Goal: Register for event/course

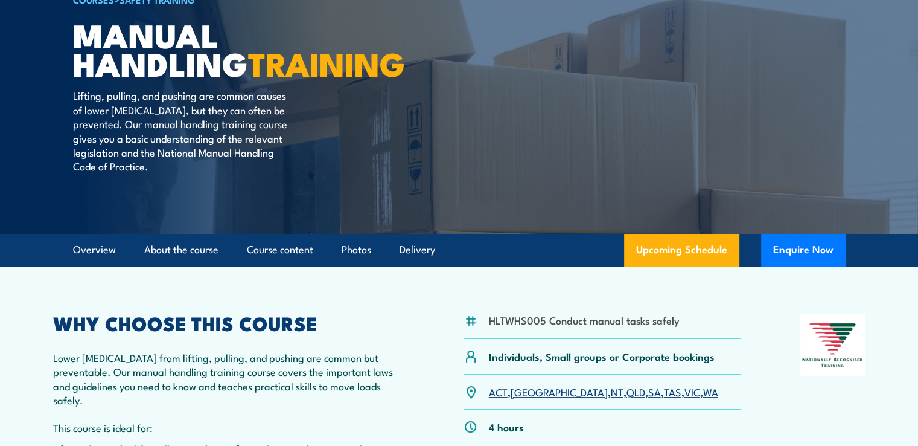
scroll to position [181, 0]
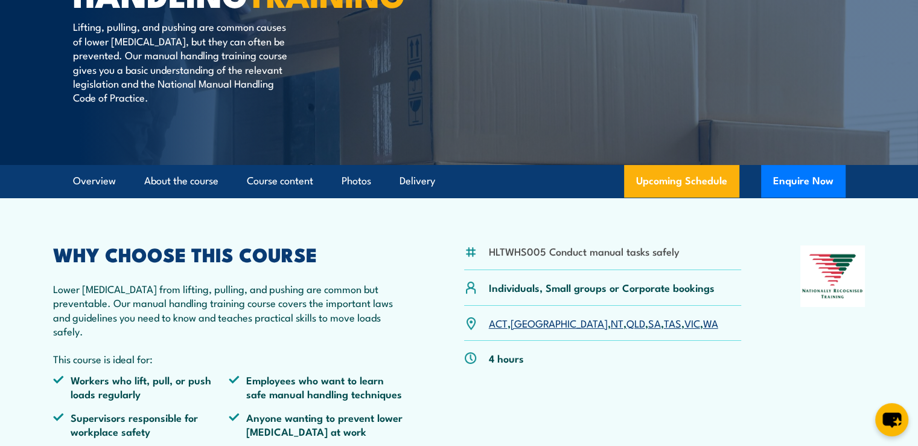
click at [627, 330] on link "QLD" at bounding box center [636, 322] width 19 height 14
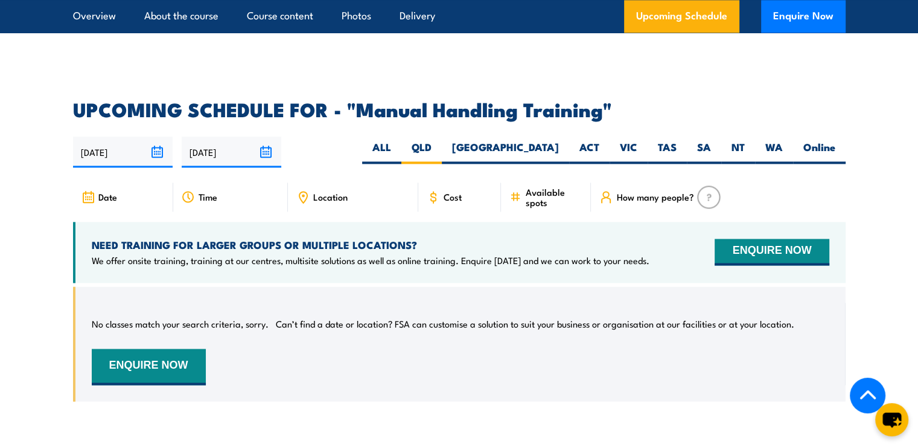
scroll to position [1722, 0]
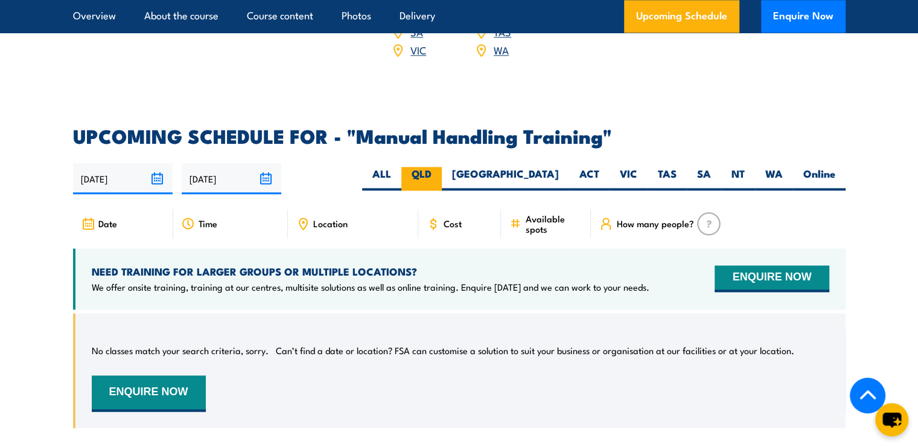
click at [442, 169] on label "QLD" at bounding box center [421, 179] width 40 height 24
click at [439, 169] on input "QLD" at bounding box center [436, 171] width 8 height 8
click at [442, 170] on label "QLD" at bounding box center [421, 179] width 40 height 24
click at [439, 170] on input "QLD" at bounding box center [436, 171] width 8 height 8
click at [442, 170] on label "QLD" at bounding box center [421, 179] width 40 height 24
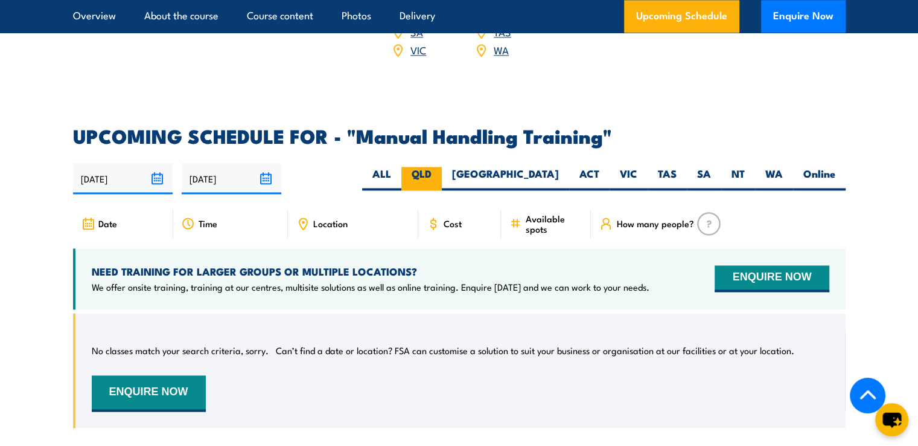
click at [439, 170] on input "QLD" at bounding box center [436, 171] width 8 height 8
click at [526, 218] on span "Available spots" at bounding box center [553, 223] width 57 height 21
click at [442, 167] on label "QLD" at bounding box center [421, 179] width 40 height 24
click at [439, 167] on input "QLD" at bounding box center [436, 171] width 8 height 8
click at [641, 220] on span "How many people?" at bounding box center [654, 223] width 77 height 10
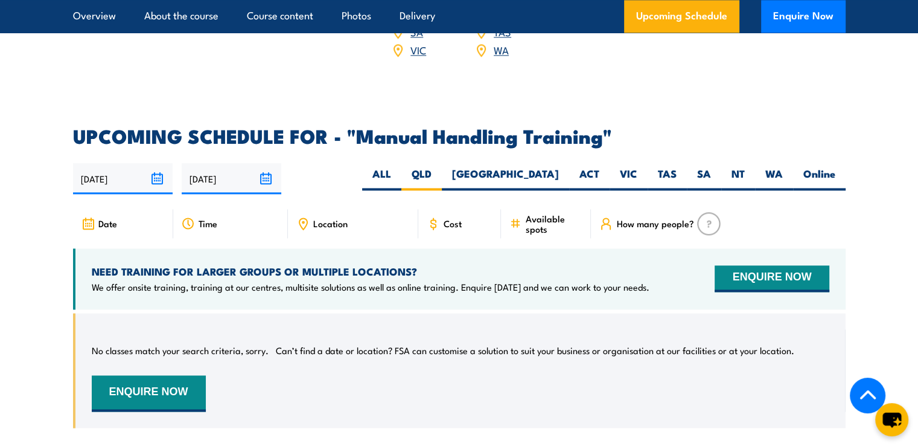
click at [711, 221] on img at bounding box center [709, 223] width 24 height 23
click at [104, 172] on input "[DATE]" at bounding box center [123, 178] width 100 height 31
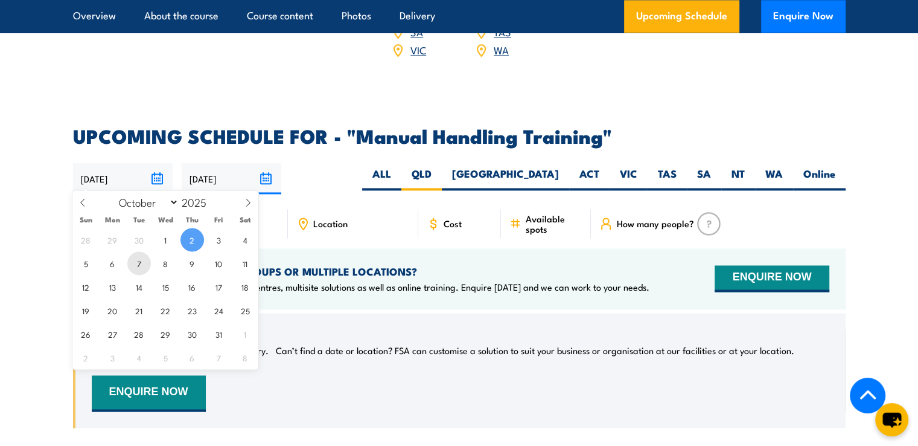
click at [141, 261] on span "7" at bounding box center [139, 263] width 24 height 24
type input "07/10/2025"
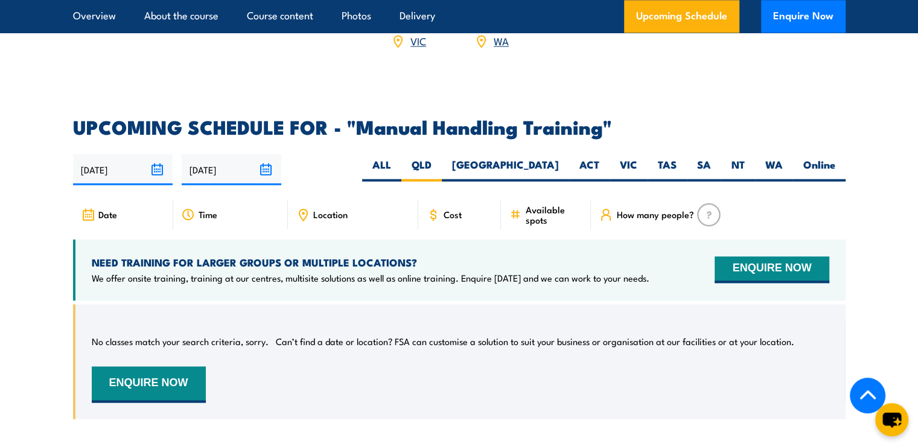
scroll to position [1722, 0]
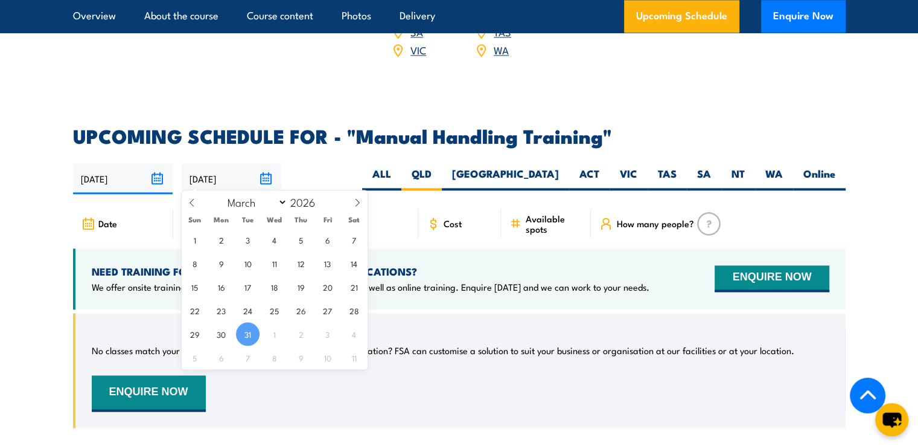
click at [217, 179] on input "[DATE]" at bounding box center [232, 178] width 100 height 31
click at [144, 213] on div "Date" at bounding box center [123, 223] width 100 height 29
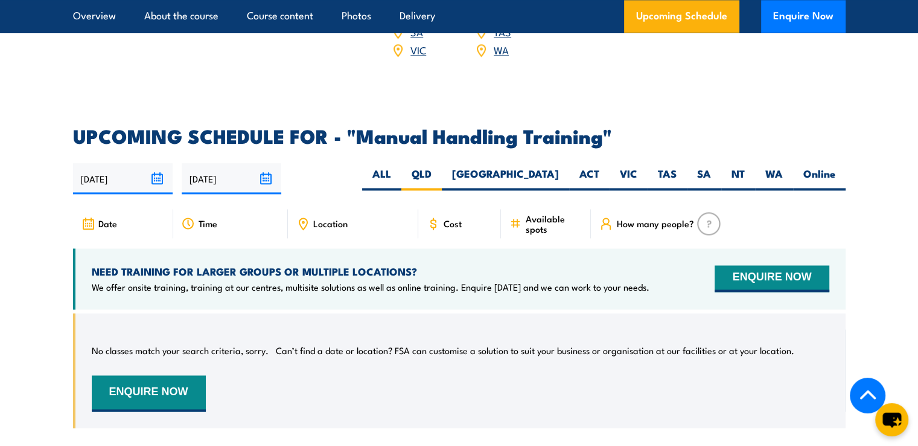
click at [196, 223] on div "Time" at bounding box center [230, 223] width 115 height 29
click at [199, 218] on span "Time" at bounding box center [208, 223] width 19 height 10
click at [98, 220] on span "Date" at bounding box center [107, 223] width 19 height 10
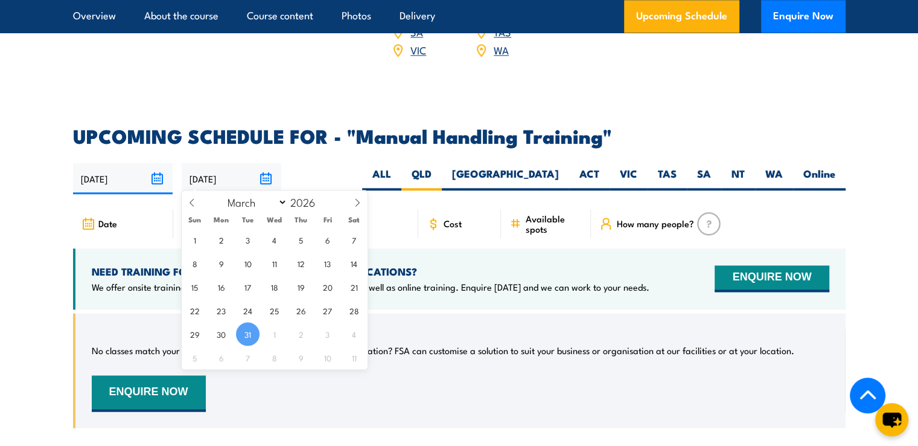
click at [267, 177] on input "[DATE]" at bounding box center [232, 178] width 100 height 31
click at [328, 170] on div "07/10/2025 31/03/2026" at bounding box center [459, 178] width 773 height 31
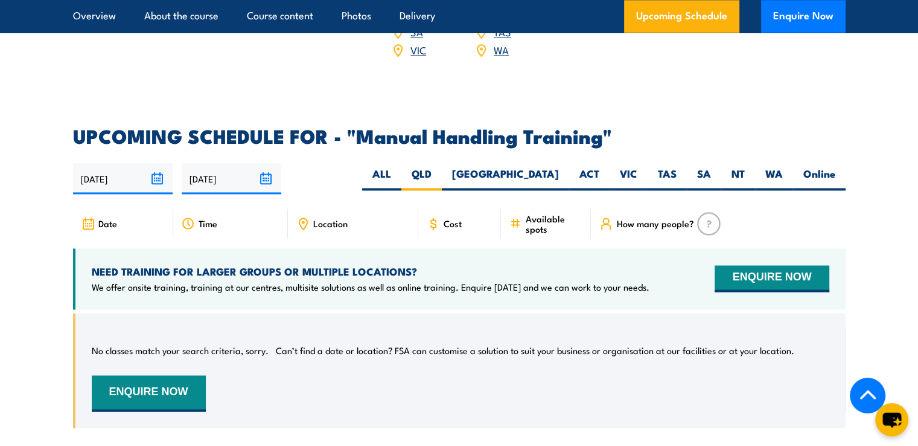
click at [304, 218] on icon at bounding box center [302, 223] width 13 height 13
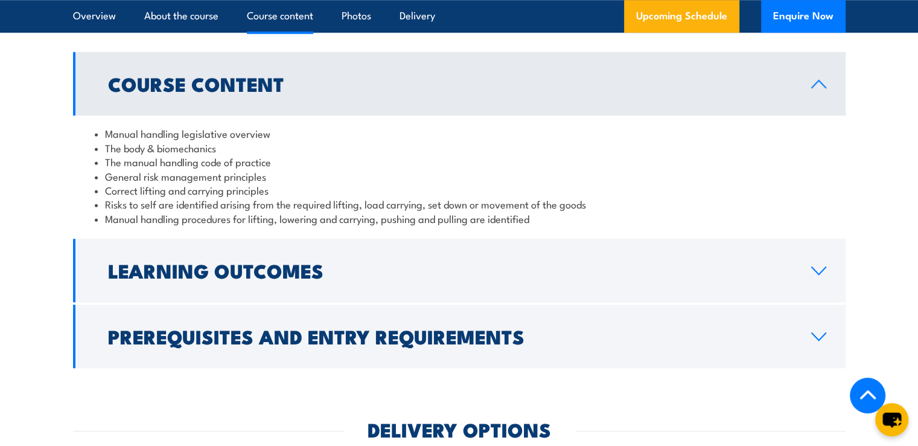
scroll to position [937, 0]
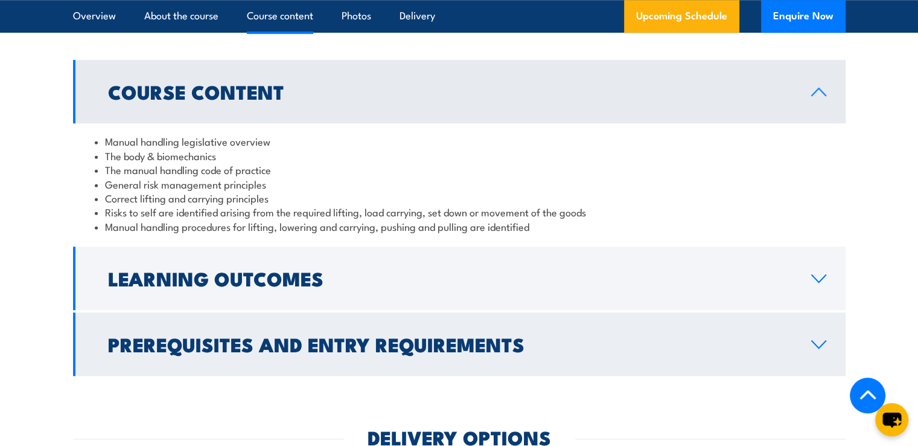
click at [457, 350] on h2 "Prerequisites and Entry Requirements" at bounding box center [450, 343] width 684 height 17
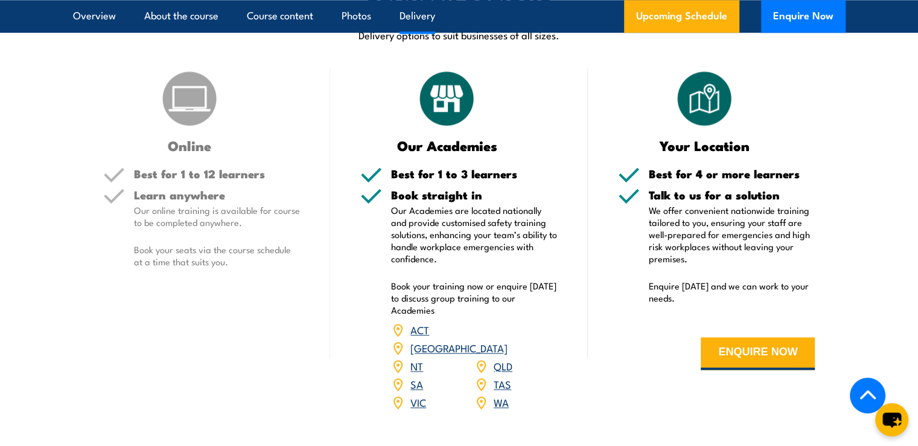
scroll to position [1420, 0]
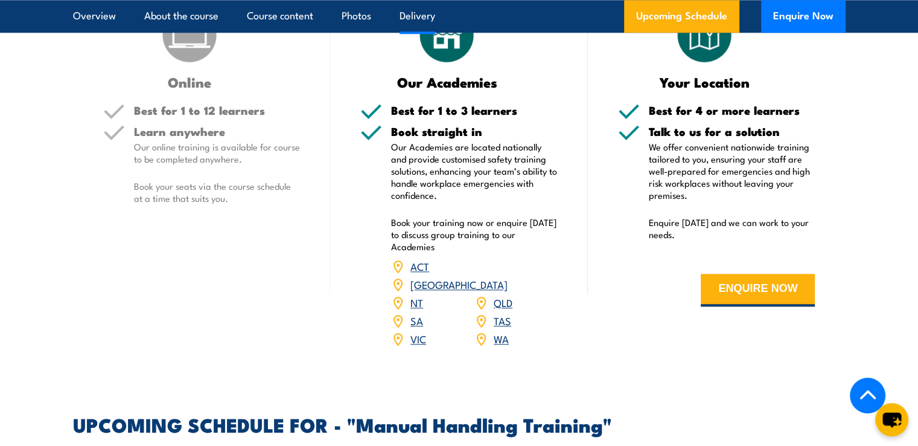
click at [492, 297] on div "QLD" at bounding box center [516, 302] width 83 height 18
click at [497, 297] on link "QLD" at bounding box center [503, 302] width 19 height 14
click at [499, 297] on link "QLD" at bounding box center [503, 302] width 19 height 14
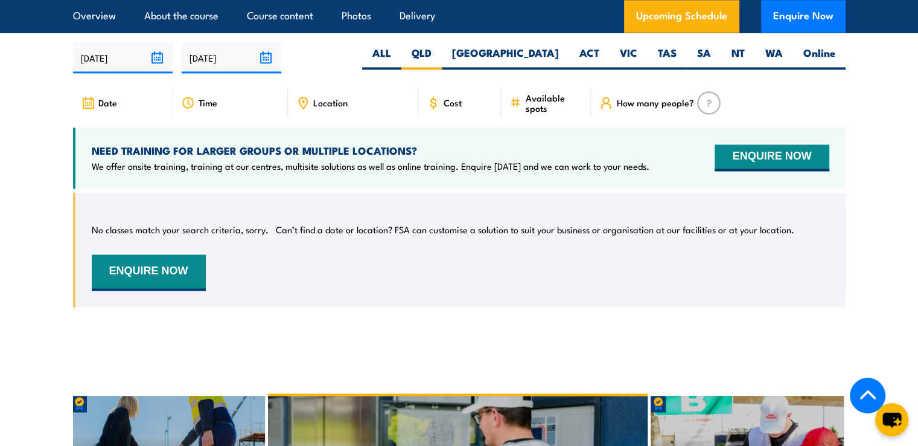
scroll to position [1782, 0]
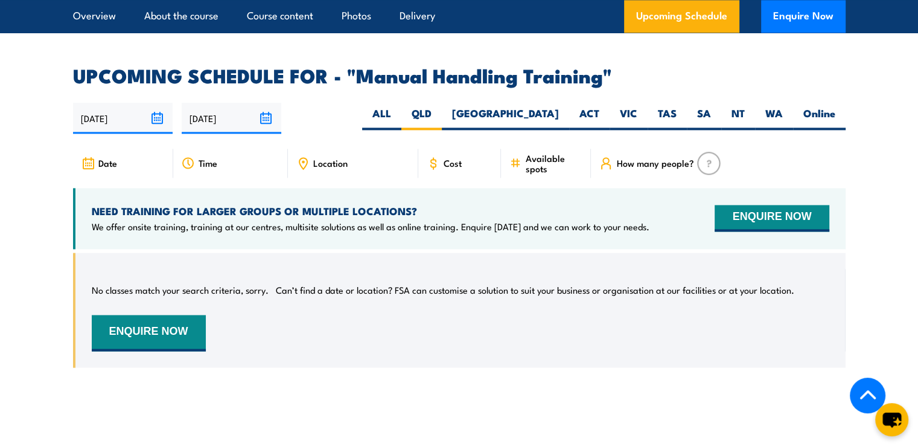
click at [340, 158] on span "Location" at bounding box center [330, 163] width 34 height 10
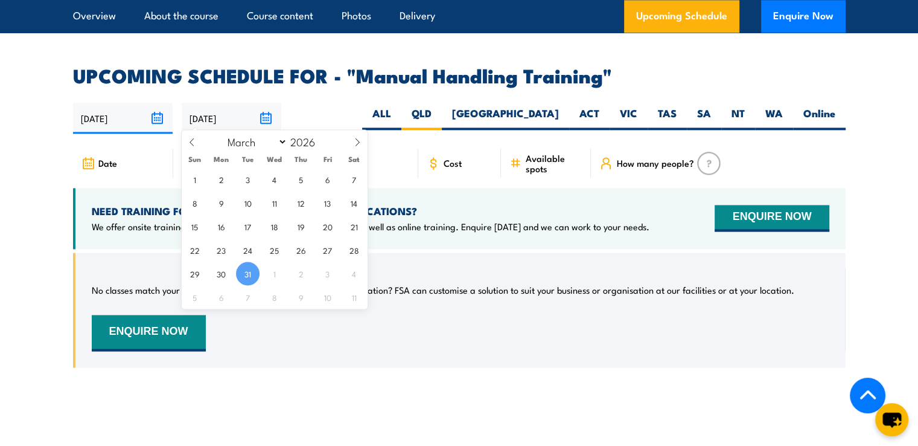
click at [222, 113] on input "[DATE]" at bounding box center [232, 118] width 100 height 31
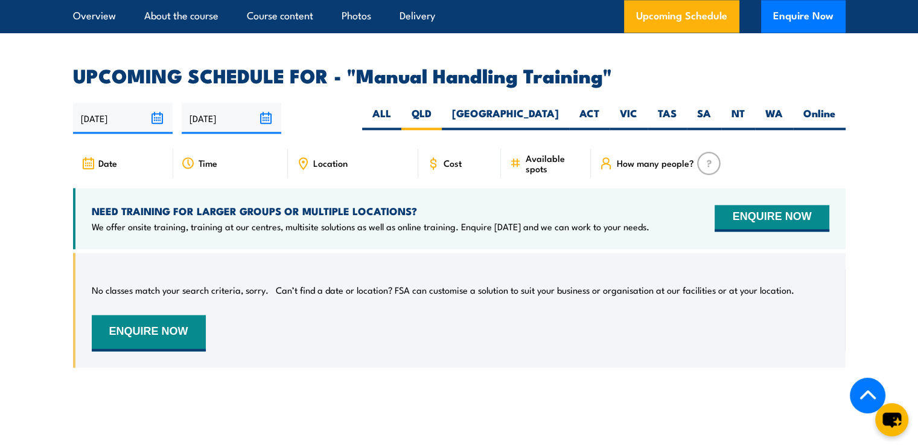
click at [157, 149] on div "Date" at bounding box center [123, 163] width 100 height 29
click at [156, 109] on input "[DATE]" at bounding box center [123, 118] width 100 height 31
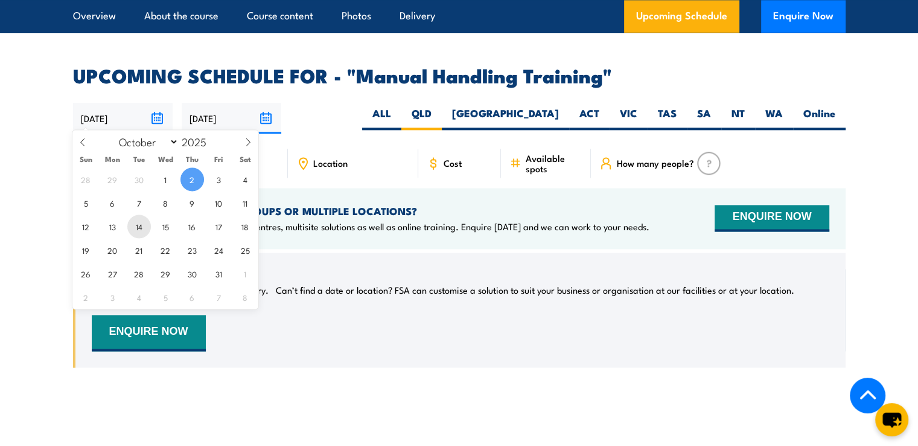
click at [133, 228] on span "14" at bounding box center [139, 226] width 24 height 24
type input "[DATE]"
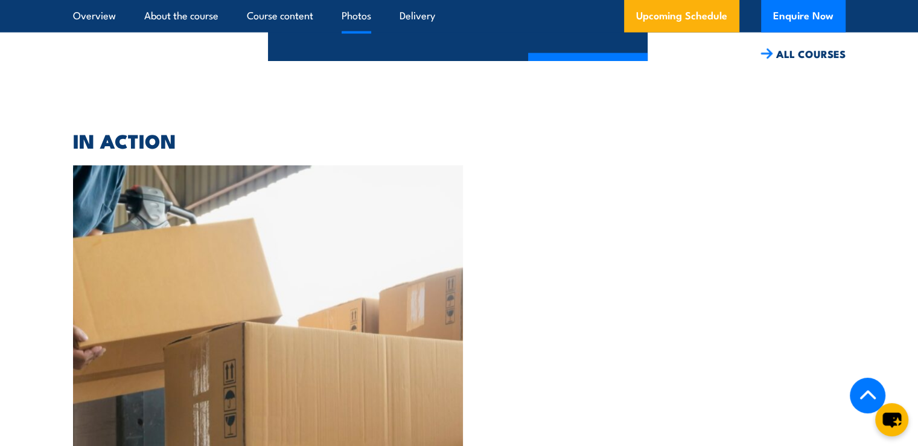
scroll to position [2567, 0]
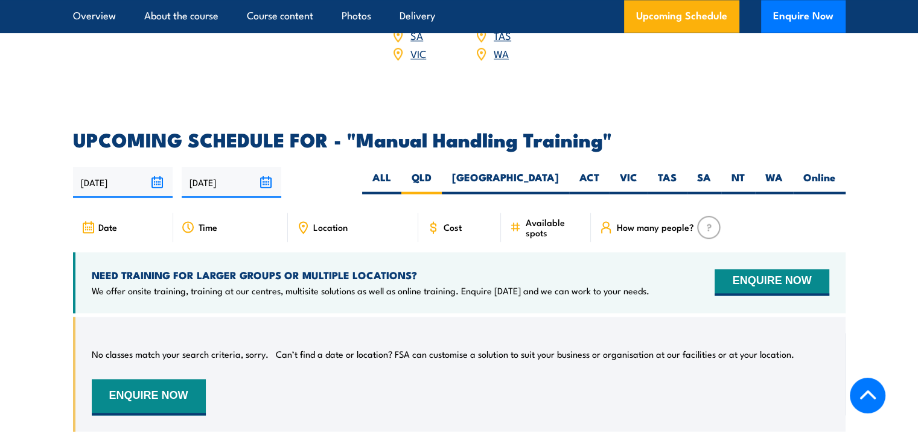
scroll to position [1722, 0]
